Goal: Task Accomplishment & Management: Manage account settings

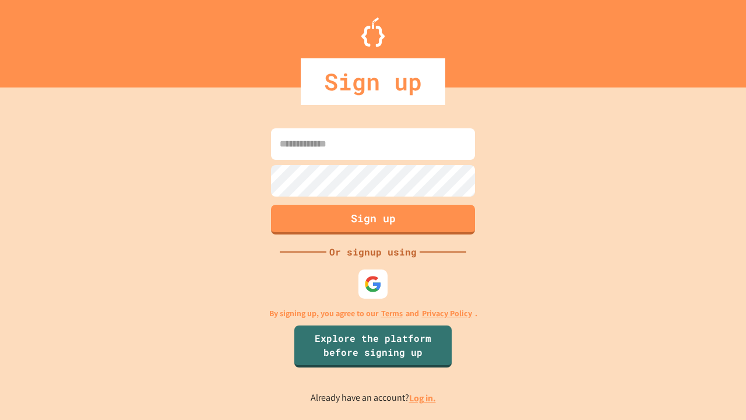
click at [423, 397] on link "Log in." at bounding box center [422, 398] width 27 height 12
